Goal: Check status: Check status

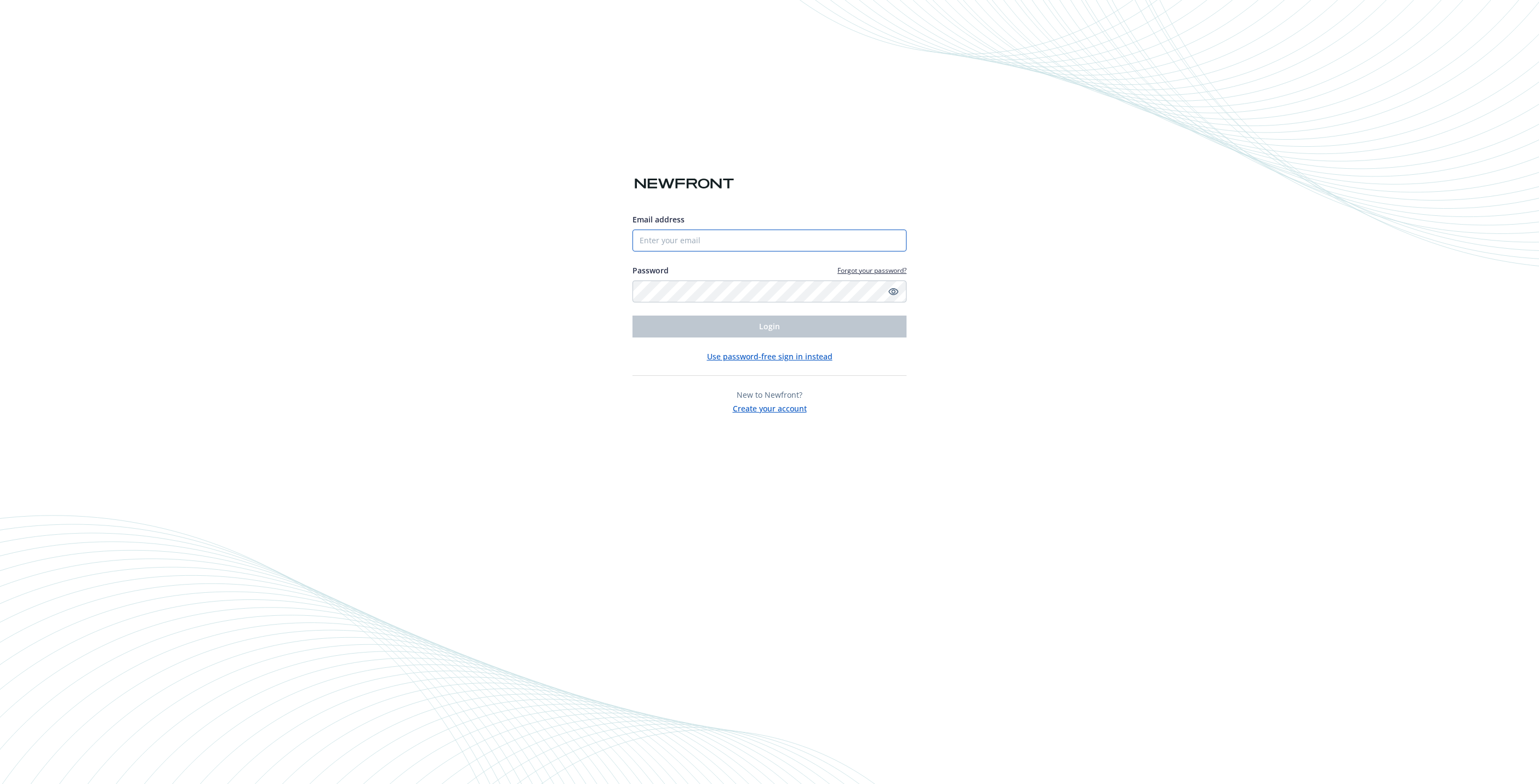
click at [668, 247] on input "Email address" at bounding box center [770, 240] width 274 height 22
type input "[EMAIL_ADDRESS][DOMAIN_NAME]"
click at [678, 330] on button "Login" at bounding box center [770, 326] width 274 height 22
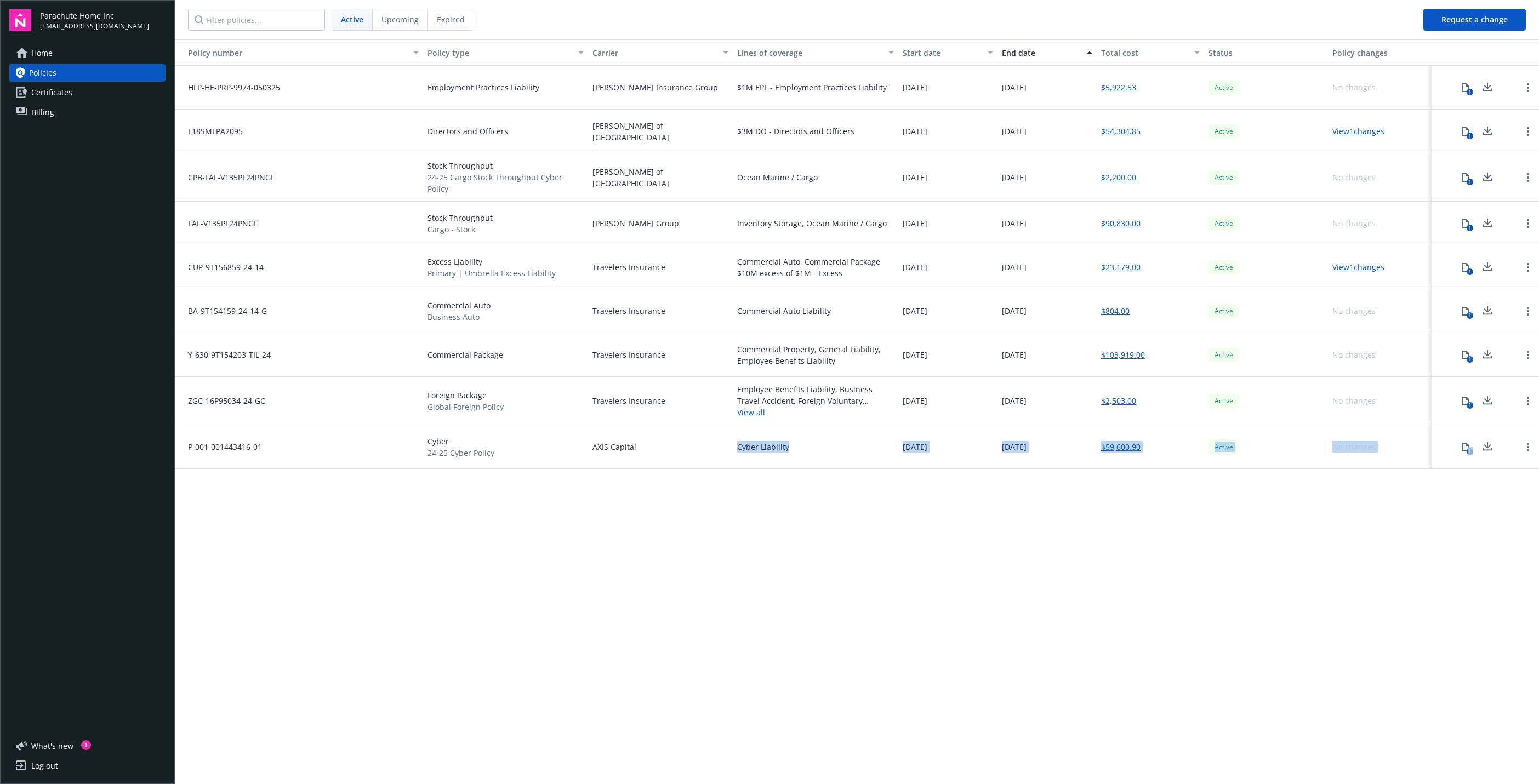
drag, startPoint x: 726, startPoint y: 563, endPoint x: 1574, endPoint y: 655, distance: 853.0
click at [1539, 655] on html "Parachute Home Inc [EMAIL_ADDRESS][DOMAIN_NAME] Home Policies Certificates Bill…" at bounding box center [770, 392] width 1539 height 784
click at [1166, 596] on div "Policy number Policy type Carrier Lines of coverage Start date End date Total c…" at bounding box center [857, 412] width 1364 height 743
